Goal: Find contact information

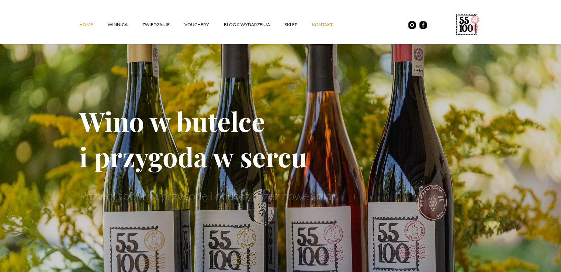
click at [319, 20] on link "kontakt" at bounding box center [329, 25] width 35 height 22
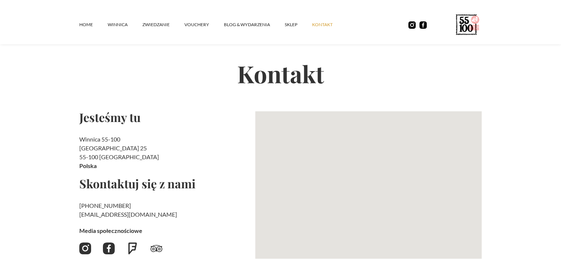
scroll to position [37, 0]
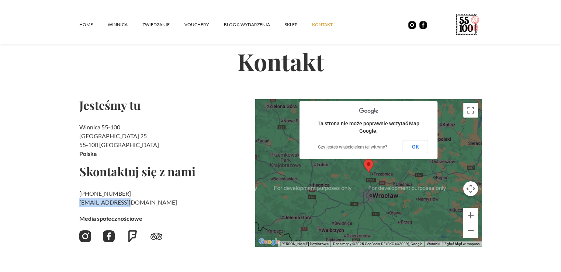
drag, startPoint x: 78, startPoint y: 205, endPoint x: 129, endPoint y: 204, distance: 50.6
click at [129, 204] on section "Kontakt Jesteśmy tu Winnica 55-100 Rzepotowice 25 55-100 Trzebnica [GEOGRAPHIC_…" at bounding box center [280, 143] width 561 height 313
copy h2 "‍ [EMAIL_ADDRESS][DOMAIN_NAME]"
click at [235, 145] on h2 "Winnica 55-100 [STREET_ADDRESS]" at bounding box center [164, 140] width 170 height 35
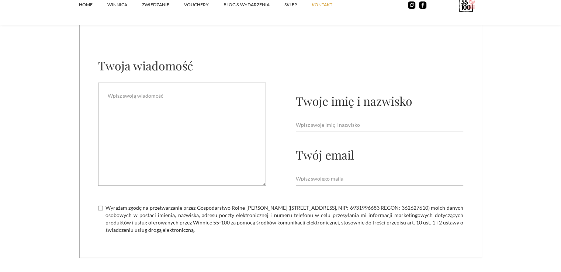
scroll to position [406, 0]
click at [338, 127] on input "Email Form" at bounding box center [380, 125] width 168 height 14
click at [314, 172] on input "Email Form" at bounding box center [380, 179] width 168 height 14
click at [198, 139] on textarea "Email Form" at bounding box center [182, 133] width 168 height 103
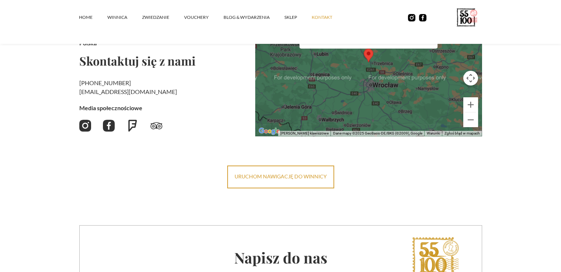
scroll to position [0, 0]
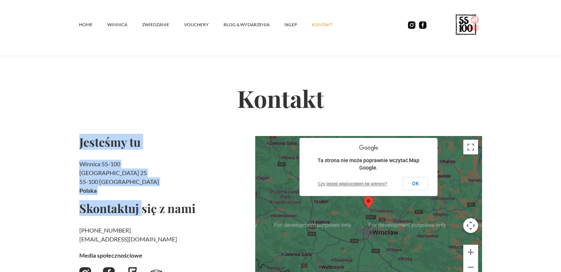
drag, startPoint x: 58, startPoint y: 137, endPoint x: 140, endPoint y: 197, distance: 101.7
click at [140, 197] on section "Kontakt Jesteśmy tu Winnica 55-100 Rzepotowice 25 55-100 Trzebnica [GEOGRAPHIC_…" at bounding box center [280, 180] width 561 height 313
click at [140, 197] on div "Jesteśmy tu Winnica 55-100 [STREET_ADDRESS] [GEOGRAPHIC_DATA] Skontaktuj się z …" at bounding box center [164, 210] width 170 height 148
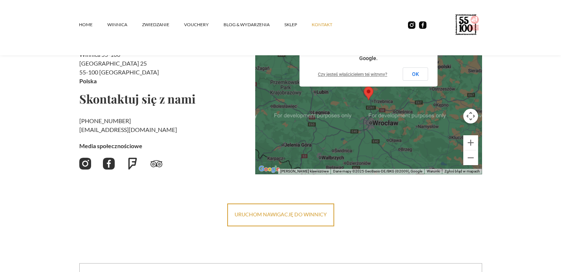
scroll to position [111, 0]
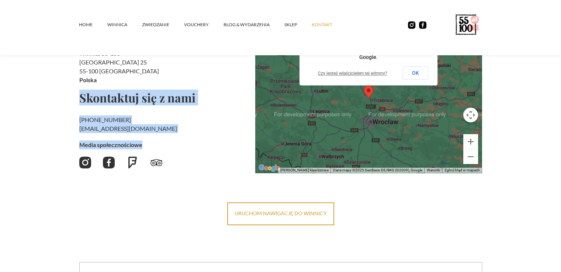
drag, startPoint x: 69, startPoint y: 103, endPoint x: 153, endPoint y: 141, distance: 92.6
click at [153, 141] on section "Kontakt Jesteśmy tu Winnica 55-100 Rzepotowice 25 55-100 Trzebnica [GEOGRAPHIC_…" at bounding box center [280, 69] width 561 height 313
click at [153, 141] on h2 "Media społecznościowe" at bounding box center [164, 145] width 170 height 9
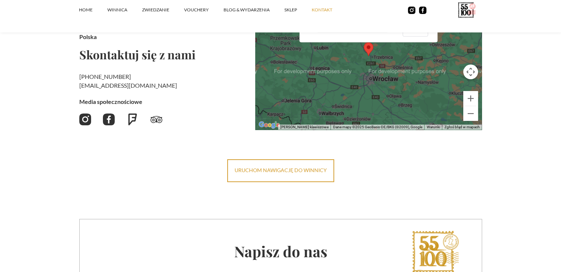
scroll to position [0, 0]
